Goal: Task Accomplishment & Management: Manage account settings

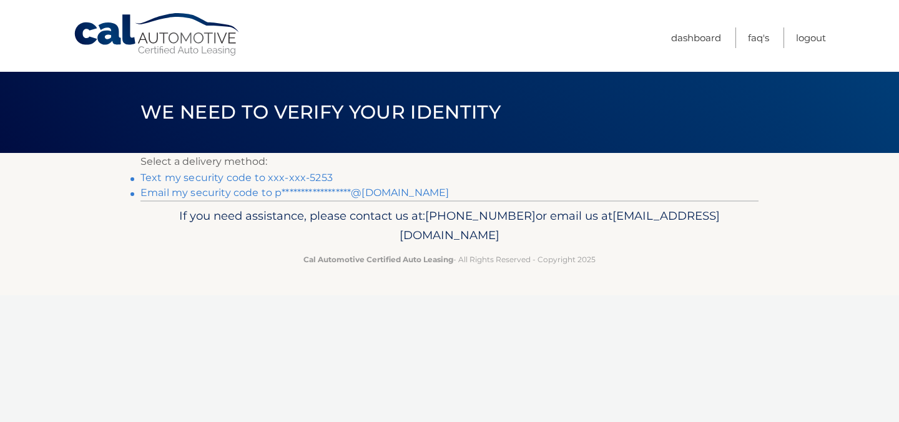
click at [289, 177] on link "Text my security code to xxx-xxx-5253" at bounding box center [236, 178] width 192 height 12
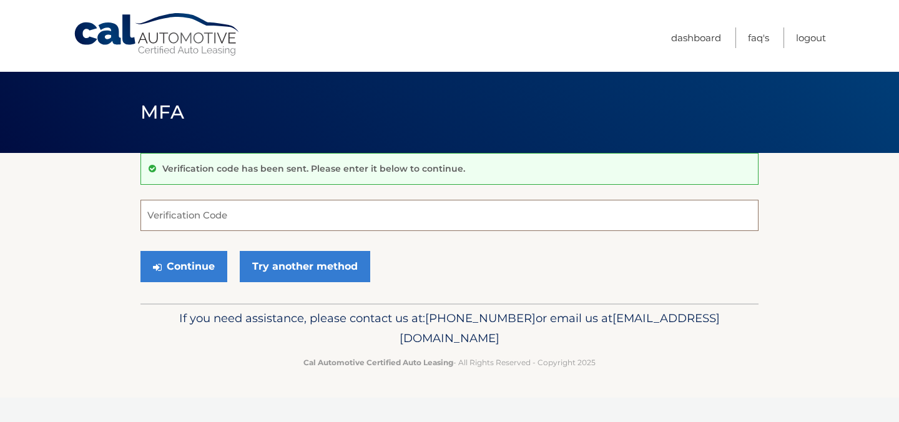
click at [428, 220] on input "Verification Code" at bounding box center [449, 215] width 618 height 31
type input "182255"
click at [195, 261] on button "Continue" at bounding box center [183, 266] width 87 height 31
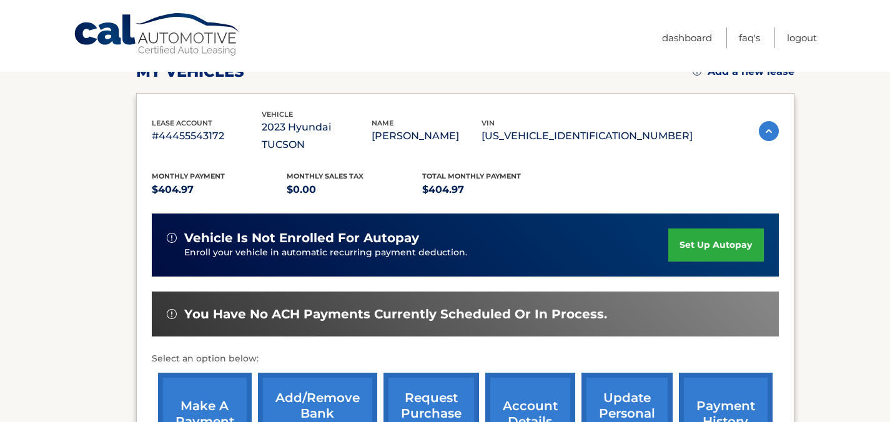
scroll to position [209, 0]
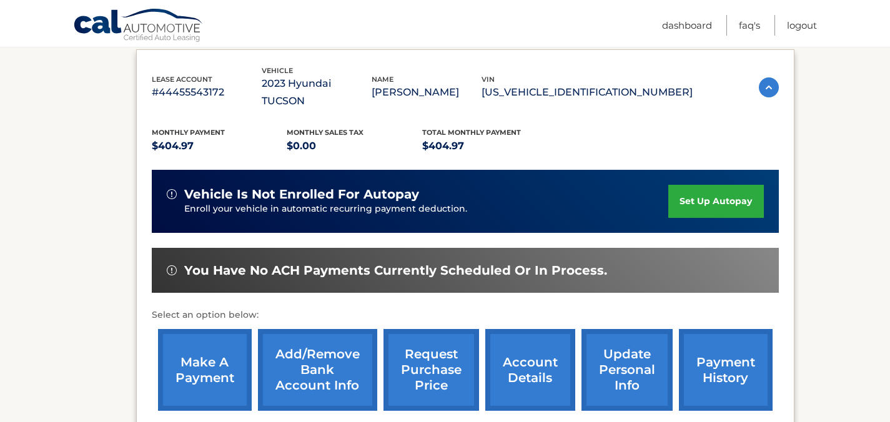
click at [714, 185] on link "set up autopay" at bounding box center [715, 201] width 95 height 33
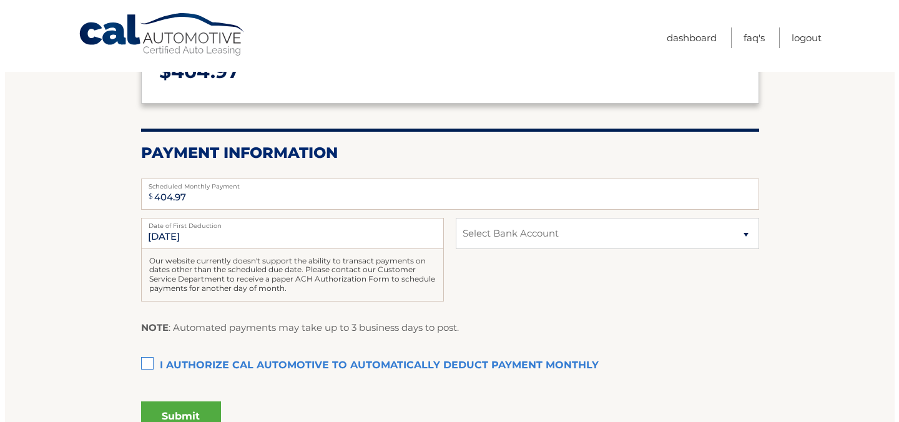
scroll to position [191, 0]
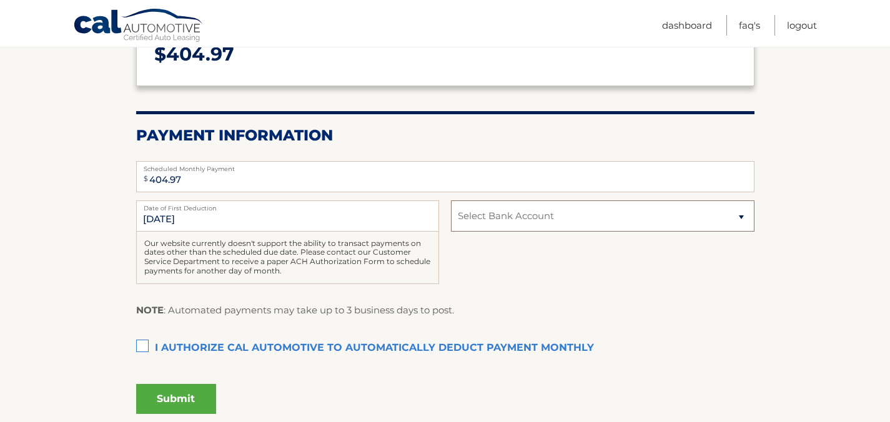
click at [538, 217] on select "Select Bank Account Checking JOVIA FINANCIAL FEDERAL CREDIT UNIO *****9068 Chec…" at bounding box center [602, 215] width 303 height 31
select select "Yjc4NzIyMWItYjM3MC00NGVhLWI4NzYtNzBjMDRiNDEyMGYz"
click at [451, 200] on select "Select Bank Account Checking JOVIA FINANCIAL FEDERAL CREDIT UNIO *****9068 Chec…" at bounding box center [602, 215] width 303 height 31
click at [142, 344] on label "I authorize cal automotive to automatically deduct payment monthly This checkbo…" at bounding box center [445, 348] width 618 height 25
click at [0, 0] on input "I authorize cal automotive to automatically deduct payment monthly This checkbo…" at bounding box center [0, 0] width 0 height 0
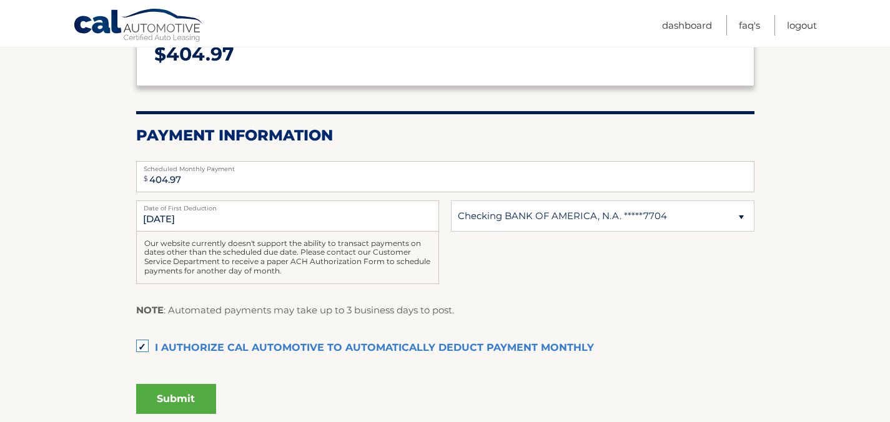
click at [177, 391] on button "Submit" at bounding box center [176, 399] width 80 height 30
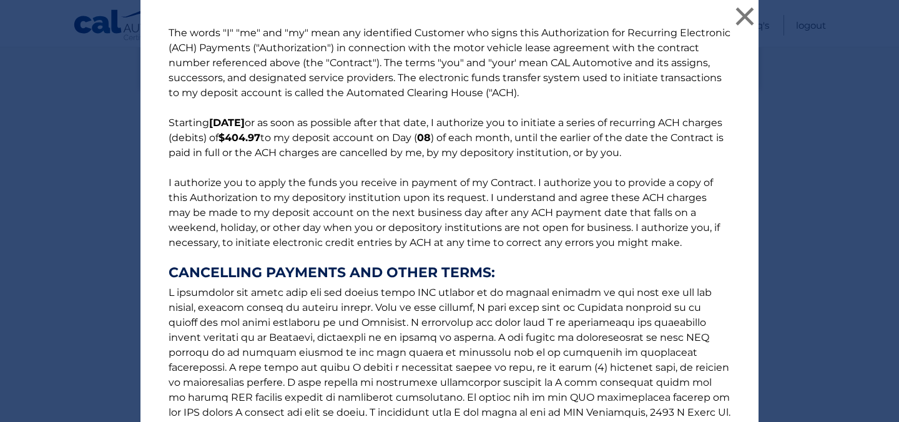
scroll to position [167, 0]
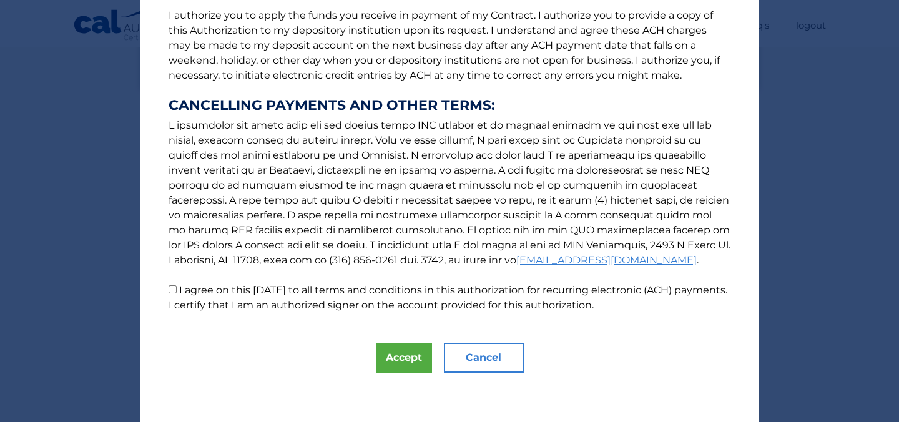
click at [169, 288] on input "I agree on this 10/09/2025 to all terms and conditions in this authorization fo…" at bounding box center [173, 289] width 8 height 8
checkbox input "true"
click at [394, 360] on button "Accept" at bounding box center [404, 358] width 56 height 30
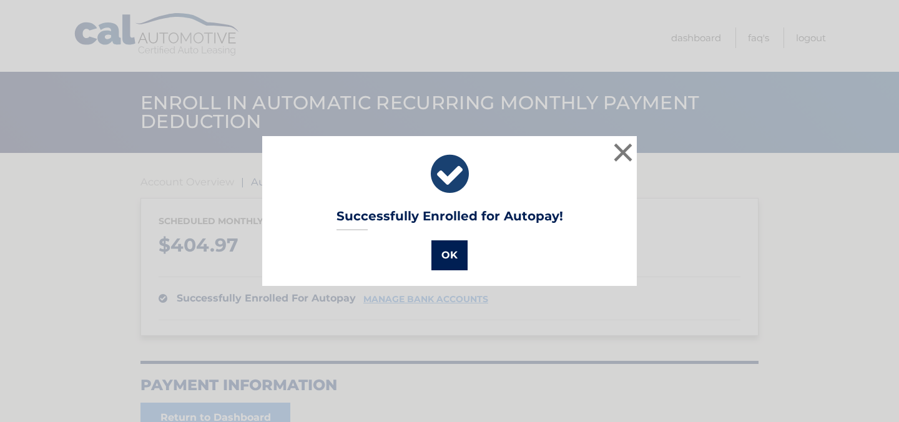
click at [439, 250] on button "OK" at bounding box center [449, 255] width 36 height 30
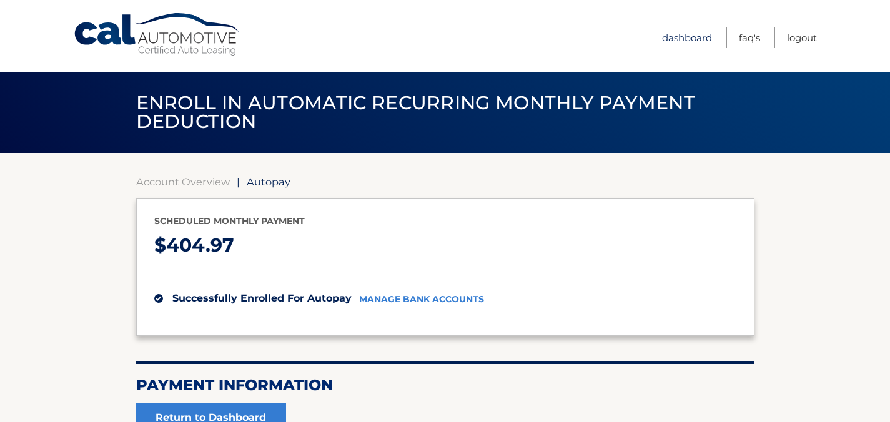
click at [693, 32] on link "Dashboard" at bounding box center [687, 37] width 50 height 21
